Goal: Navigation & Orientation: Find specific page/section

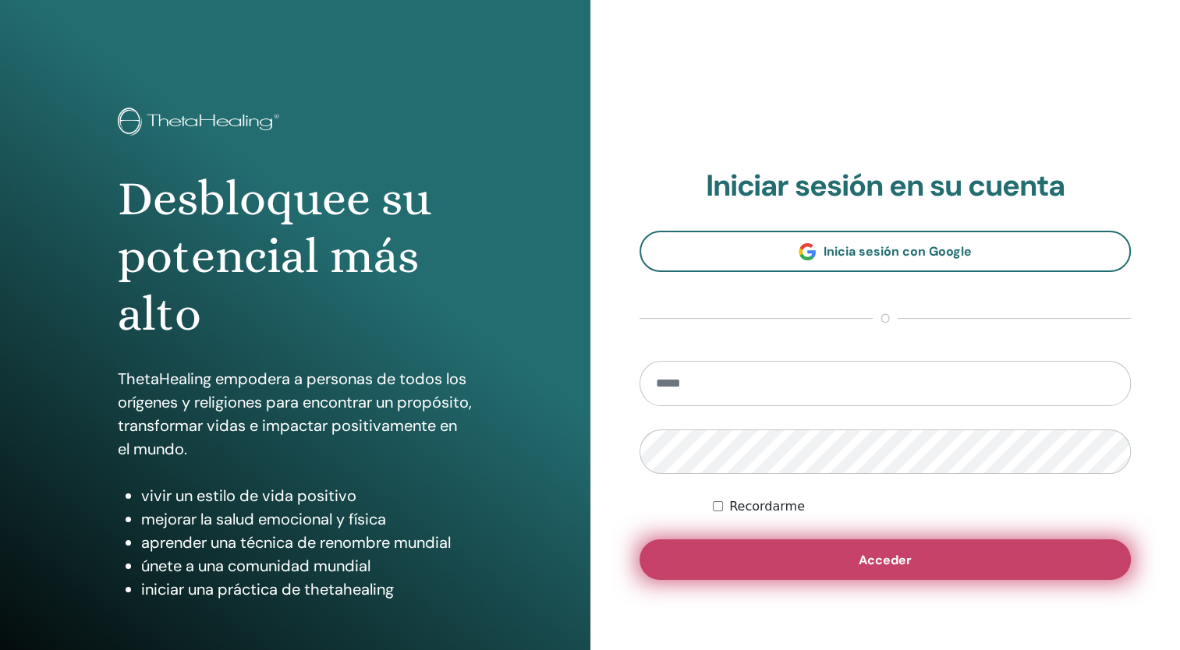
click at [798, 563] on button "Acceder" at bounding box center [885, 560] width 492 height 41
type input "**********"
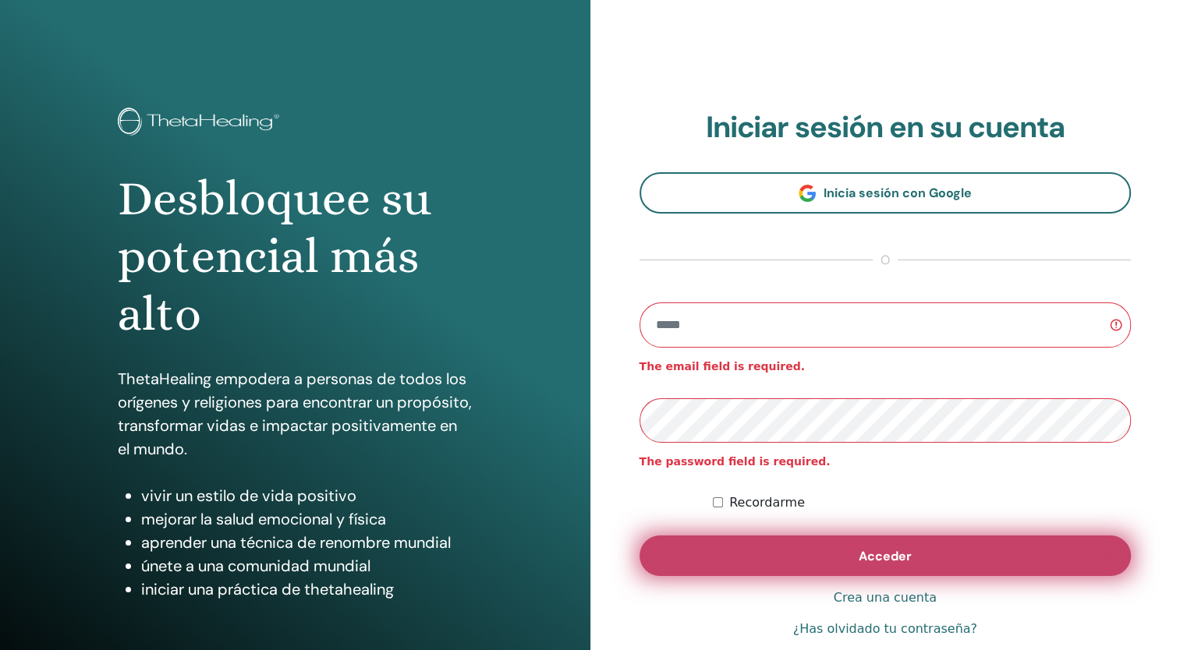
type input "**********"
click at [861, 547] on button "Acceder" at bounding box center [885, 556] width 492 height 41
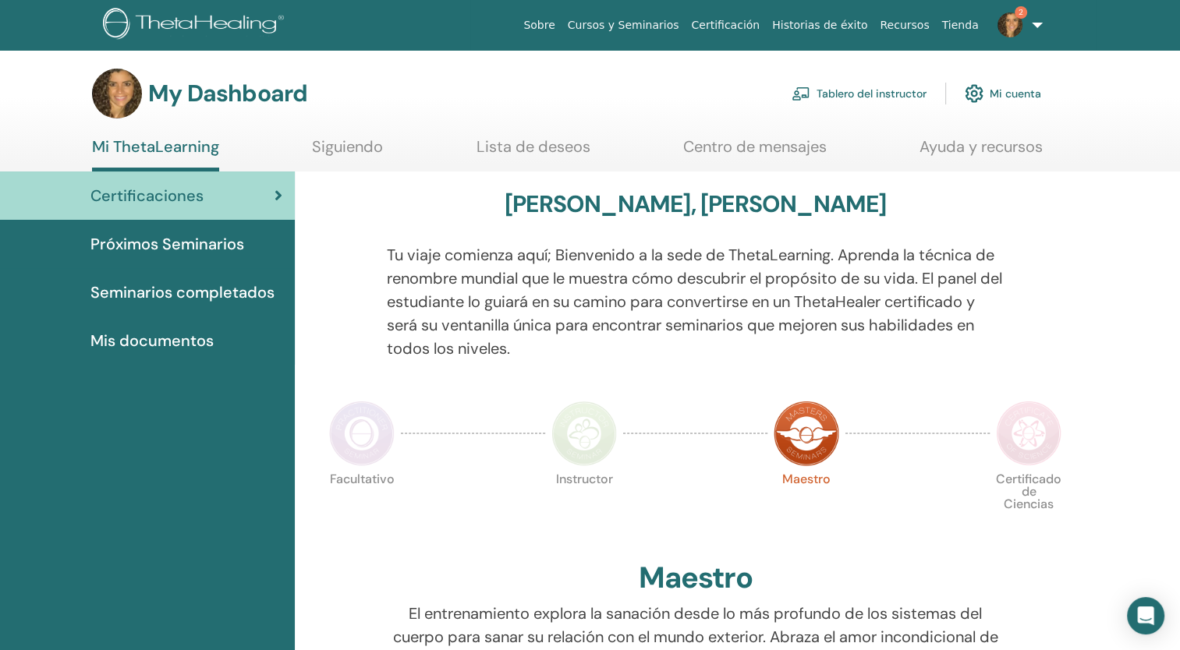
click at [1016, 148] on link "Ayuda y recursos" at bounding box center [980, 152] width 123 height 30
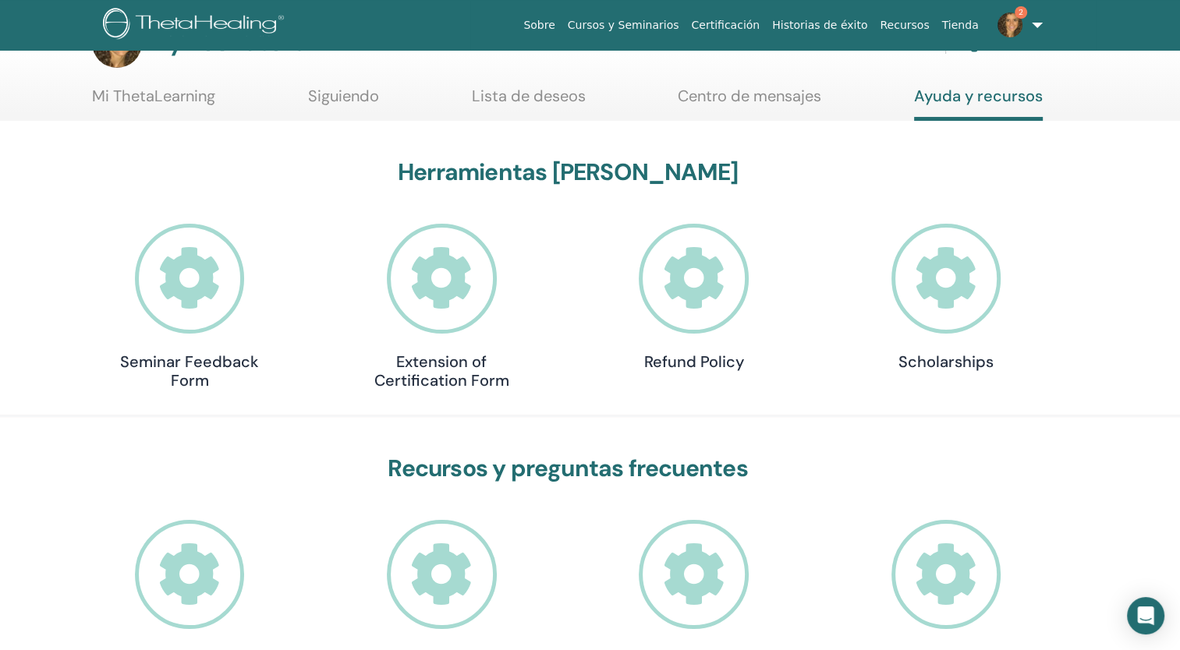
scroll to position [50, 0]
click at [179, 298] on icon at bounding box center [190, 280] width 110 height 110
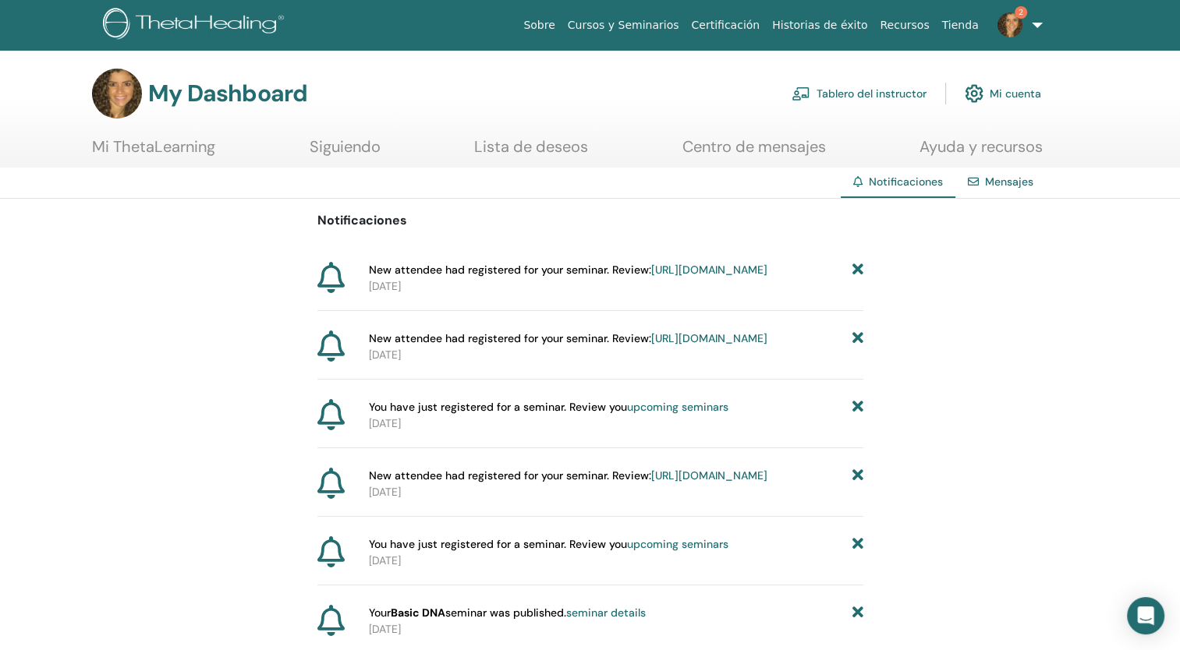
click at [890, 96] on link "Tablero del instructor" at bounding box center [858, 93] width 135 height 34
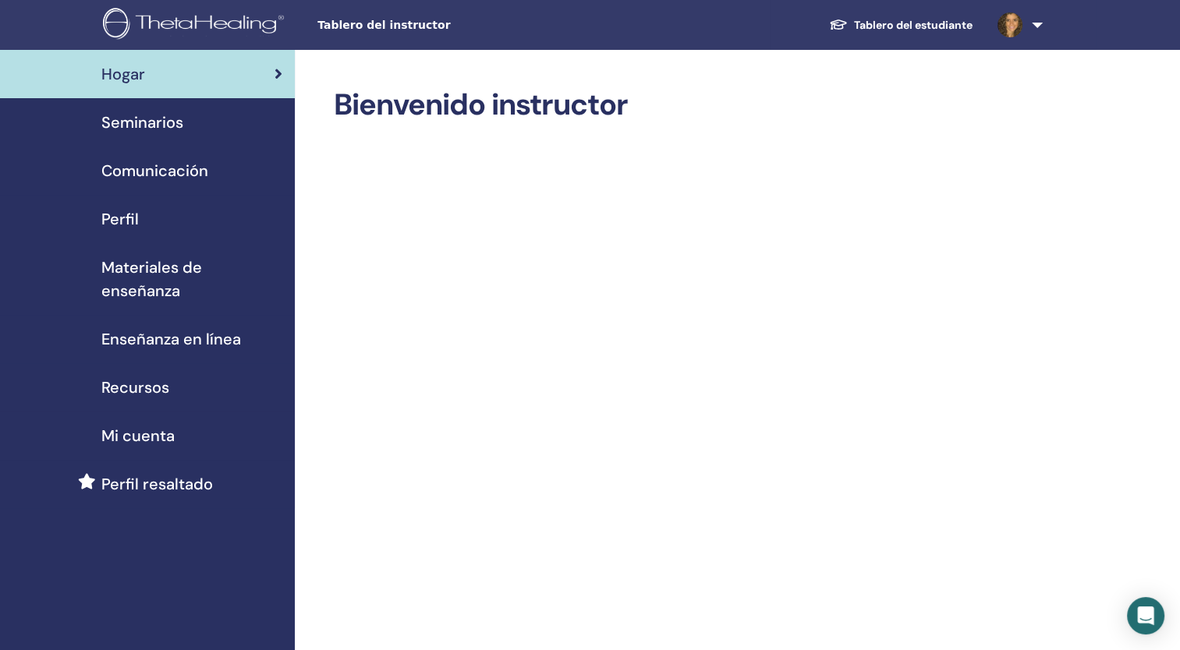
click at [1014, 24] on img at bounding box center [1009, 24] width 25 height 25
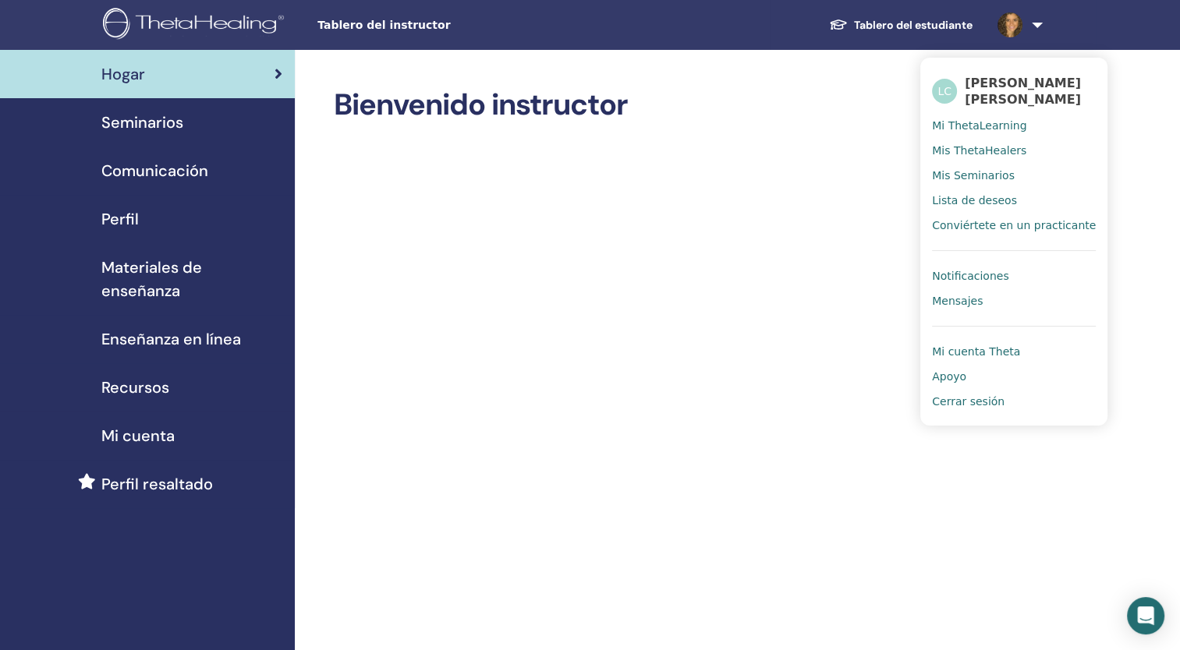
click at [978, 129] on span "Mi ThetaLearning" at bounding box center [979, 126] width 94 height 14
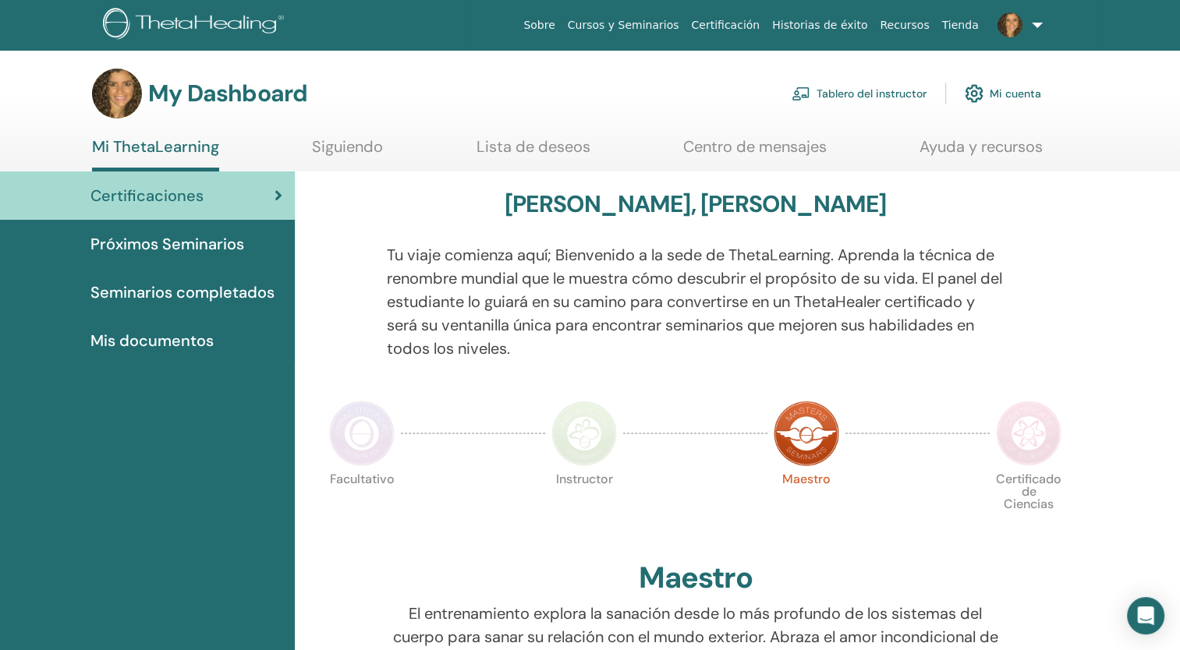
click at [943, 148] on link "Ayuda y recursos" at bounding box center [980, 152] width 123 height 30
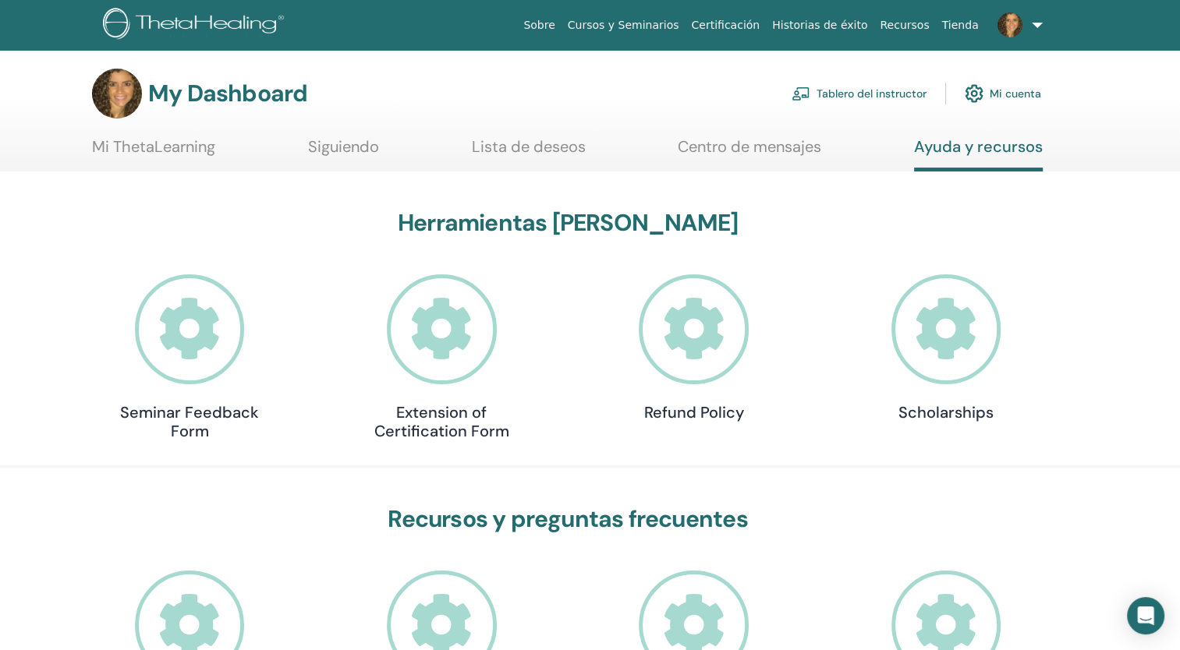
click at [670, 27] on link "Cursos y Seminarios" at bounding box center [623, 25] width 124 height 29
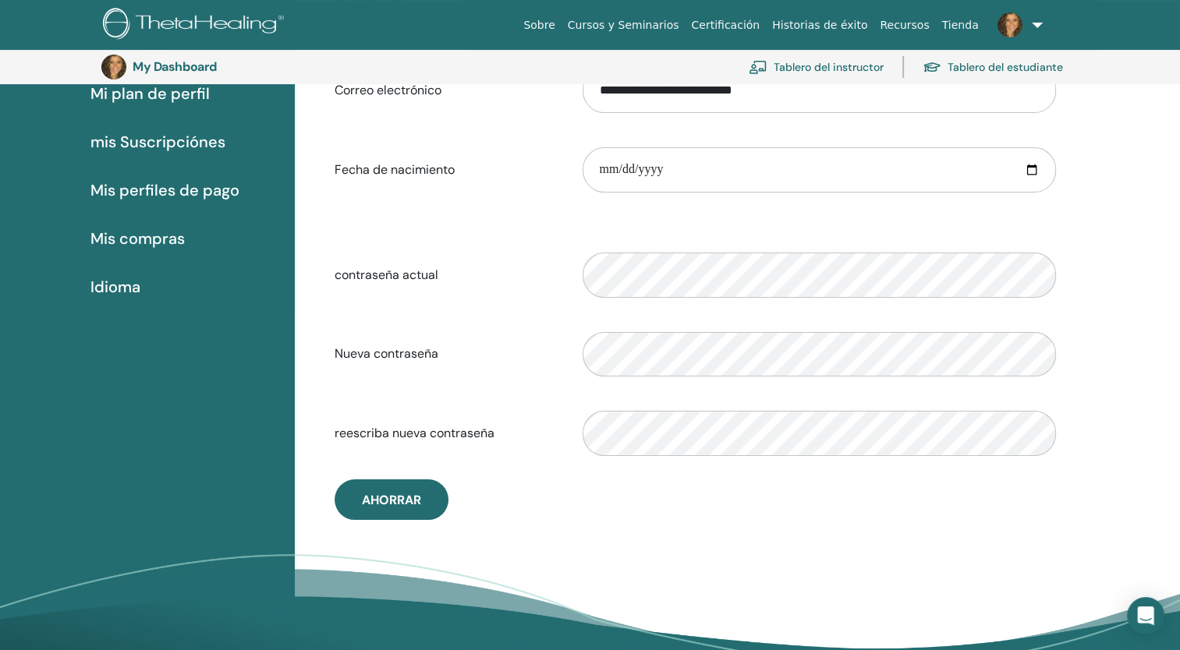
scroll to position [203, 0]
click at [759, 494] on div "**********" at bounding box center [695, 255] width 745 height 529
click at [200, 143] on span "mis Suscripciónes" at bounding box center [157, 140] width 135 height 23
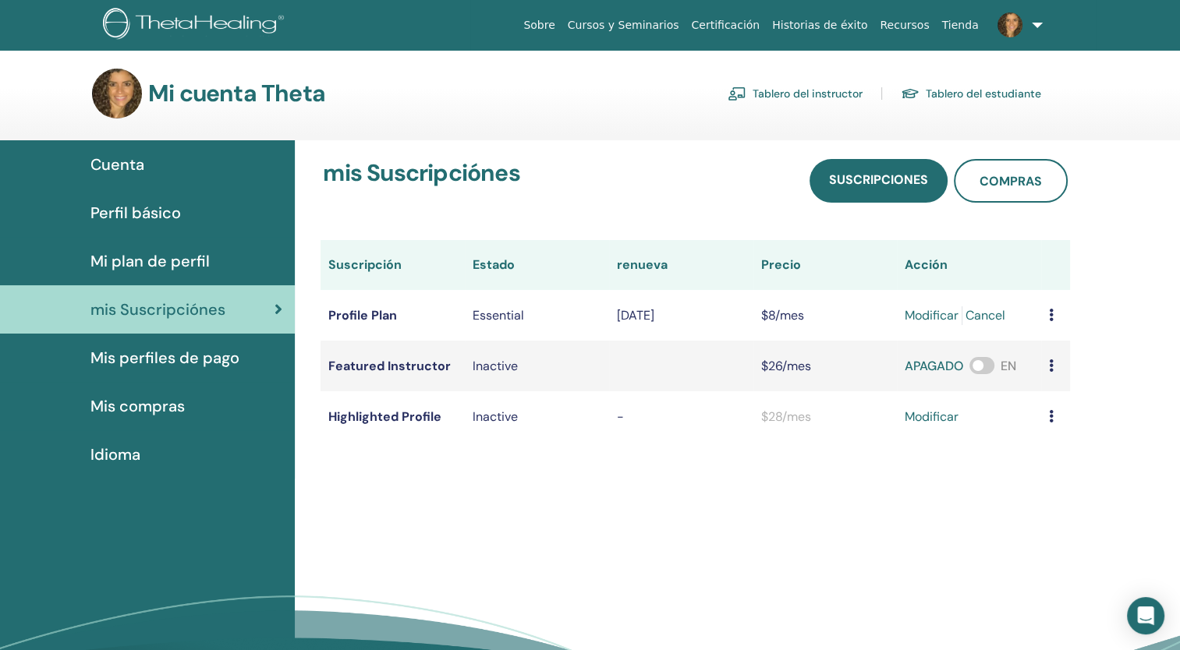
click at [134, 214] on span "Perfil básico" at bounding box center [135, 212] width 90 height 23
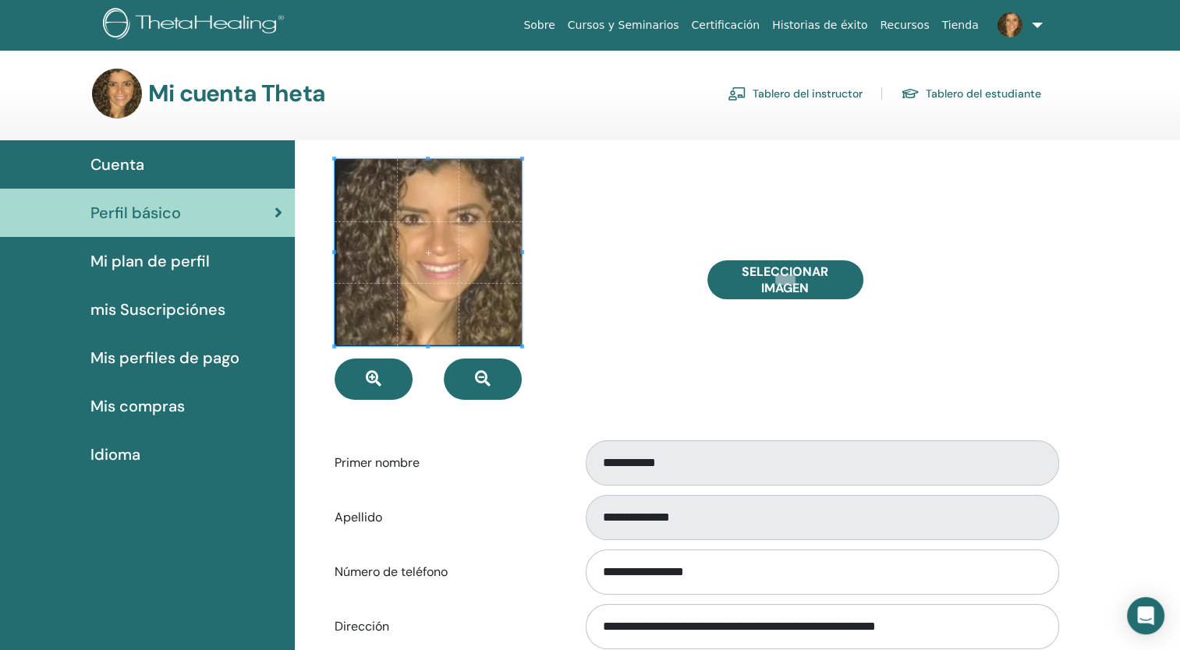
click at [125, 260] on span "Mi plan de perfil" at bounding box center [149, 260] width 119 height 23
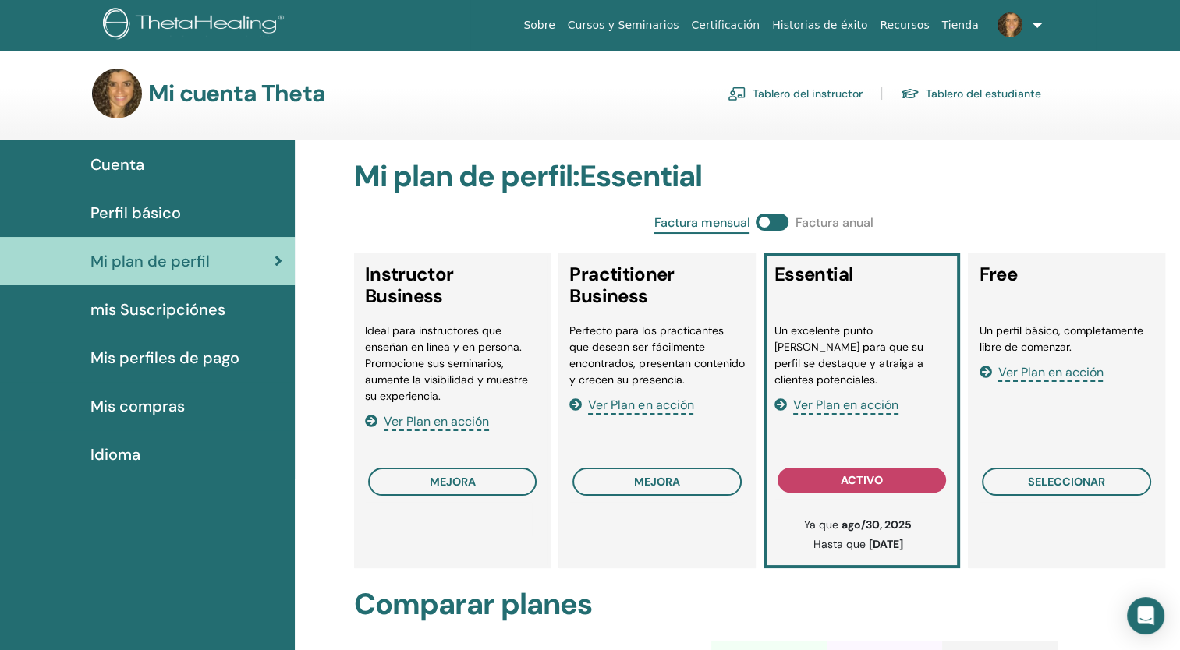
click at [833, 95] on link "Tablero del instructor" at bounding box center [794, 93] width 135 height 25
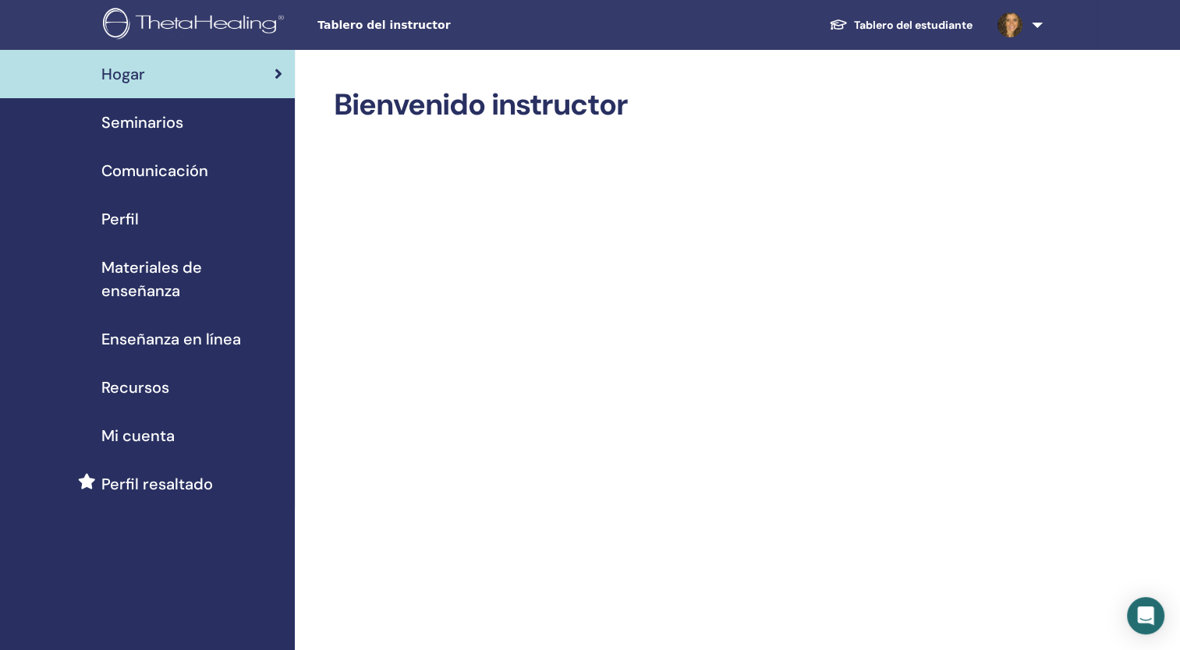
click at [137, 126] on span "Seminarios" at bounding box center [142, 122] width 82 height 23
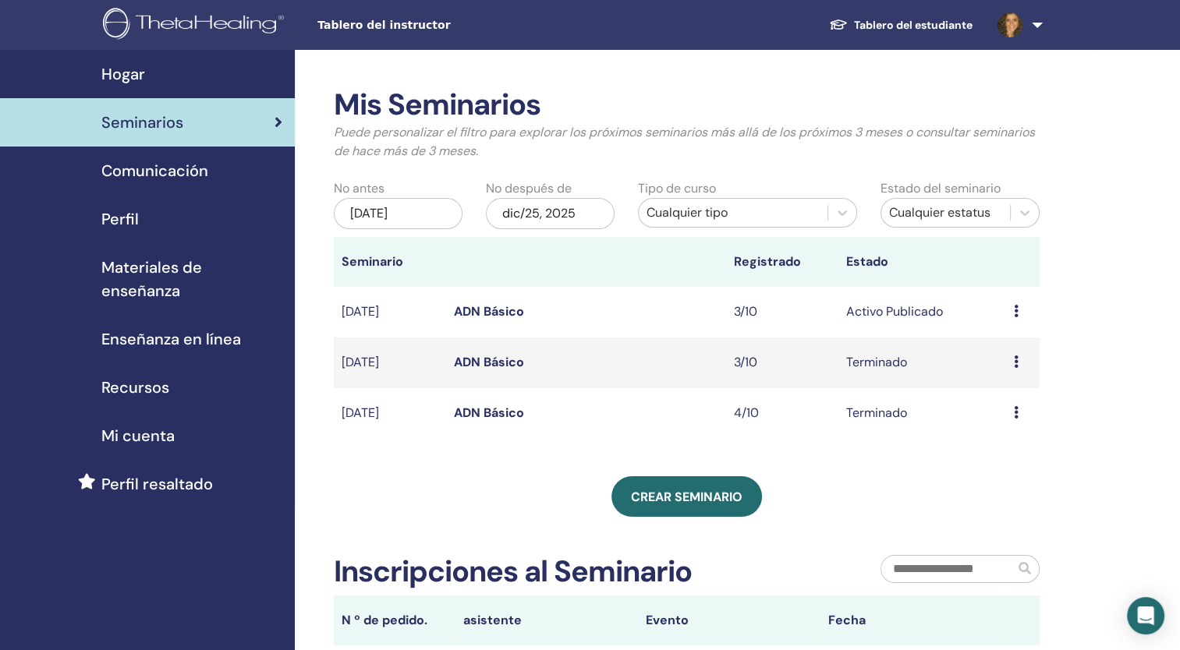
click at [141, 284] on span "Materiales de enseñanza" at bounding box center [191, 279] width 181 height 47
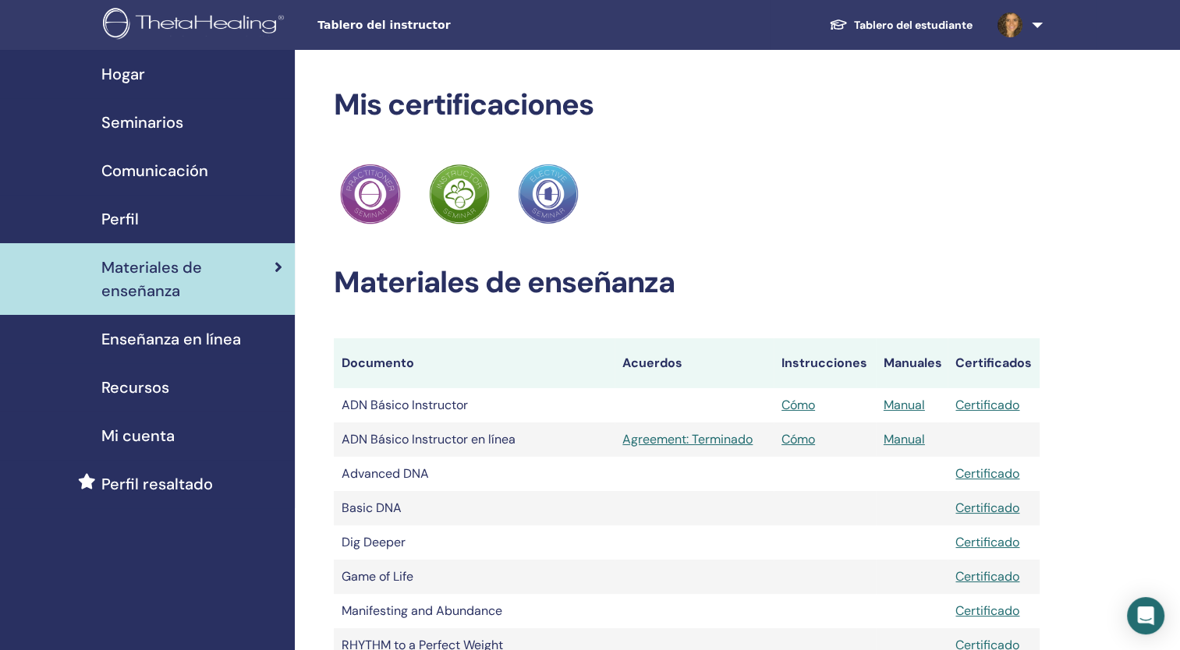
click at [137, 383] on span "Recursos" at bounding box center [135, 387] width 68 height 23
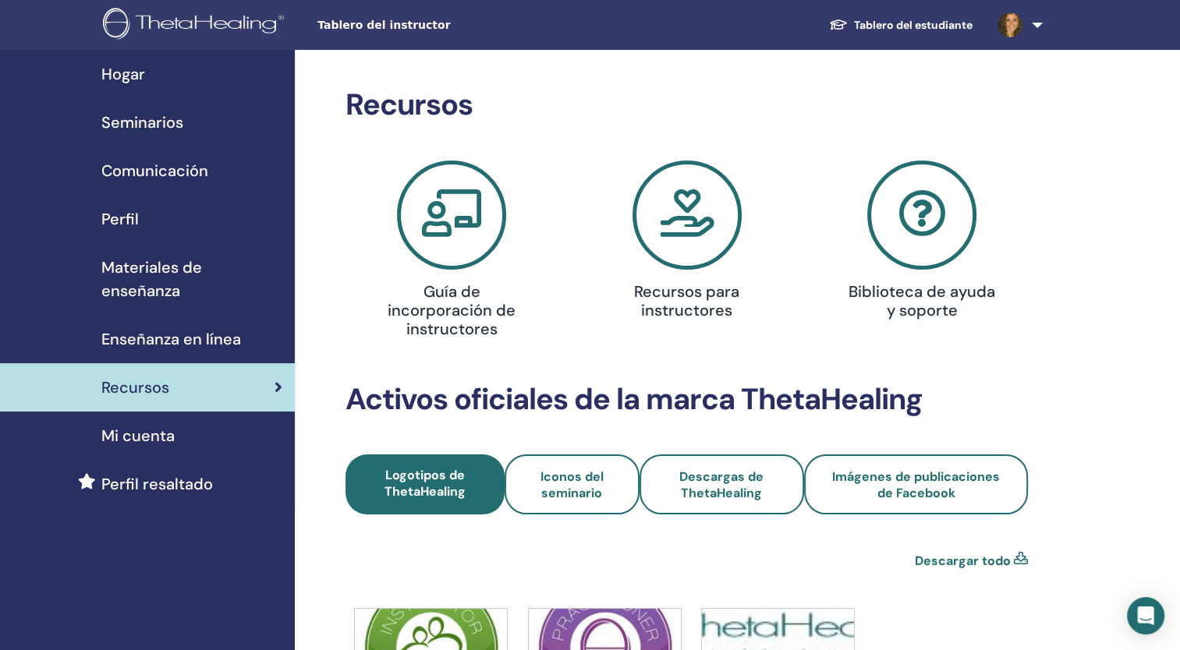
click at [921, 235] on icon at bounding box center [921, 215] width 109 height 109
